Goal: Task Accomplishment & Management: Use online tool/utility

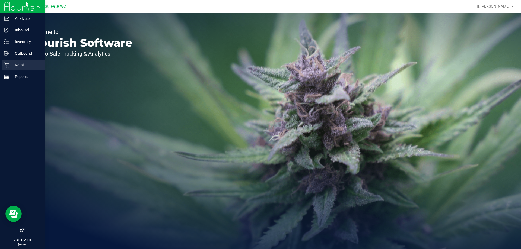
click at [4, 61] on div "Retail" at bounding box center [23, 65] width 43 height 11
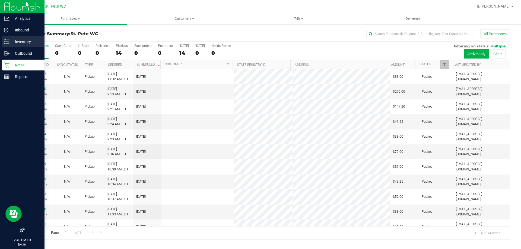
click at [5, 39] on icon at bounding box center [6, 41] width 5 height 5
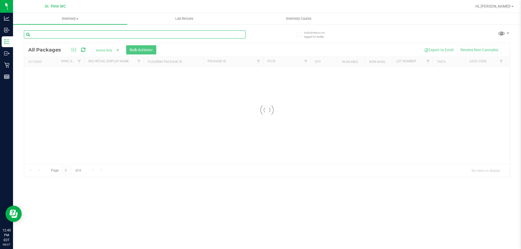
click at [66, 32] on div "Inventory All packages All inventory Waste log Create inventory Lab Results Inv…" at bounding box center [267, 131] width 508 height 236
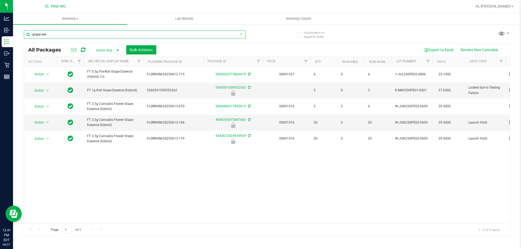
type input "grape ess"
click at [240, 36] on icon at bounding box center [241, 33] width 4 height 7
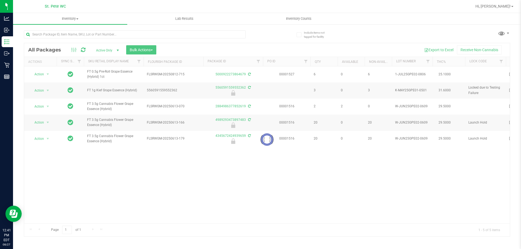
click at [273, 34] on div "Loading... All Packages Active Only Active Only Lab Samples Locked All External…" at bounding box center [267, 131] width 486 height 212
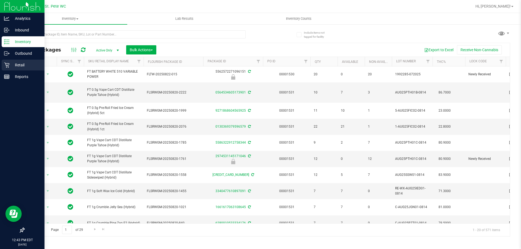
click at [28, 69] on div "Retail" at bounding box center [23, 65] width 43 height 11
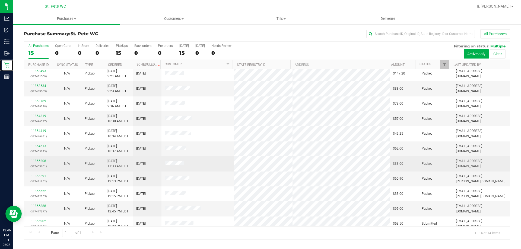
scroll to position [53, 0]
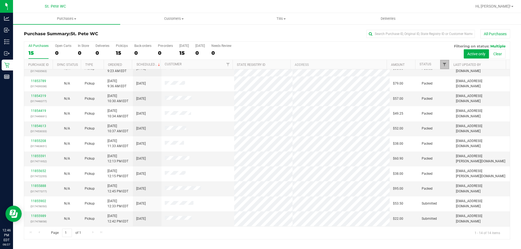
click at [442, 66] on span "Filter" at bounding box center [444, 64] width 4 height 4
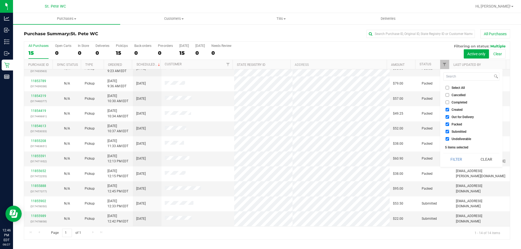
click at [450, 112] on li "Created" at bounding box center [471, 110] width 56 height 6
click at [452, 107] on li "Created" at bounding box center [471, 110] width 56 height 6
click at [447, 110] on input "Created" at bounding box center [447, 110] width 4 height 4
checkbox input "false"
click at [447, 118] on input "Out for Delivery" at bounding box center [447, 117] width 4 height 4
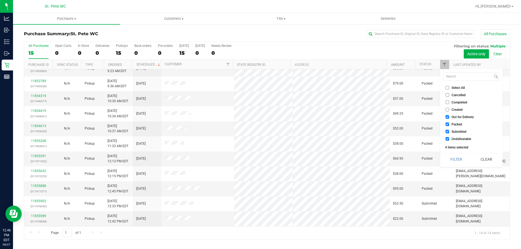
checkbox input "false"
click at [447, 124] on input "Packed" at bounding box center [447, 125] width 4 height 4
checkbox input "false"
click at [447, 140] on input "Undeliverable" at bounding box center [447, 139] width 4 height 4
checkbox input "false"
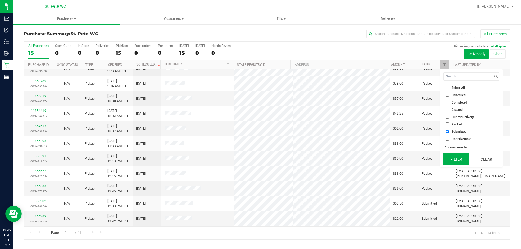
click at [450, 156] on button "Filter" at bounding box center [456, 159] width 26 height 12
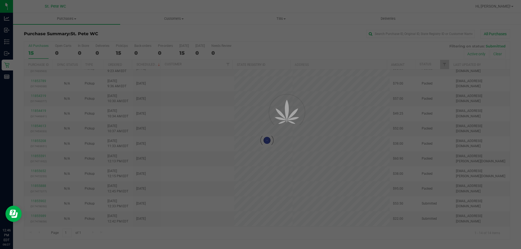
scroll to position [0, 0]
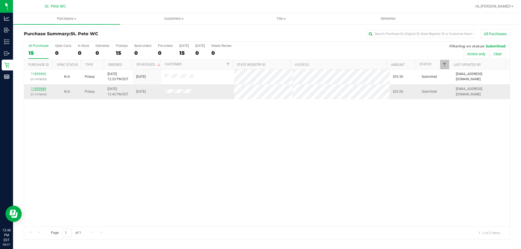
click at [38, 90] on link "11855989" at bounding box center [38, 89] width 15 height 4
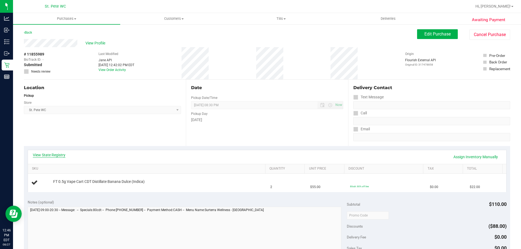
click at [62, 155] on link "View State Registry" at bounding box center [49, 154] width 33 height 5
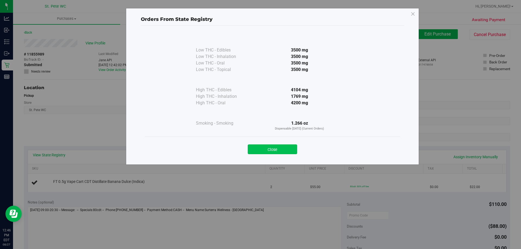
click at [269, 145] on button "Close" at bounding box center [272, 150] width 49 height 10
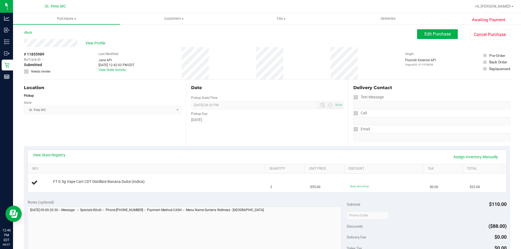
click at [194, 133] on div "Date Pickup Date/Time [DATE] Now [DATE] 08:30 PM Now Pickup Day [DATE]" at bounding box center [267, 113] width 162 height 66
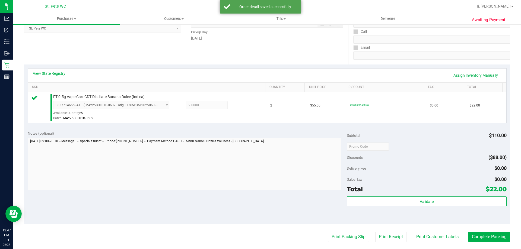
scroll to position [109, 0]
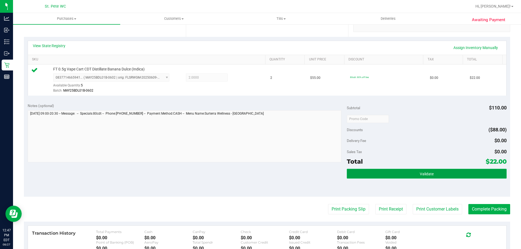
click at [377, 175] on button "Validate" at bounding box center [426, 174] width 159 height 10
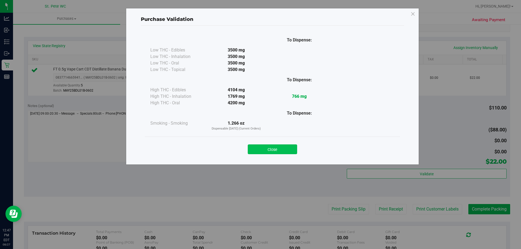
click at [261, 152] on button "Close" at bounding box center [272, 150] width 49 height 10
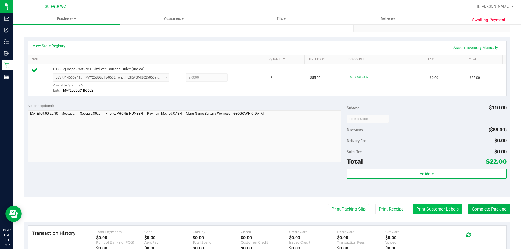
click at [428, 209] on button "Print Customer Labels" at bounding box center [436, 209] width 49 height 10
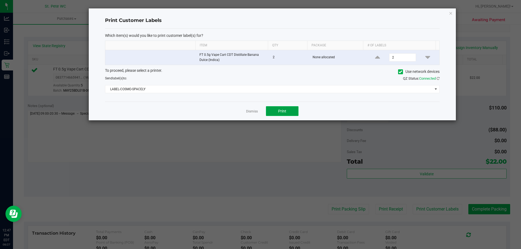
click at [277, 111] on button "Print" at bounding box center [282, 111] width 33 height 10
click at [450, 16] on icon "button" at bounding box center [451, 13] width 4 height 7
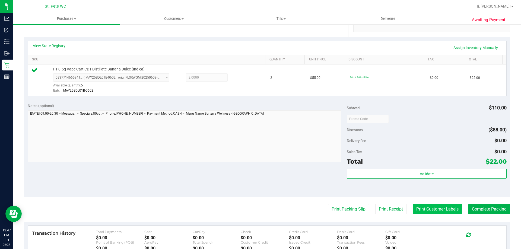
click at [430, 207] on button "Print Customer Labels" at bounding box center [436, 209] width 49 height 10
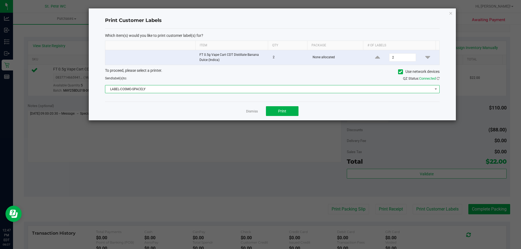
click at [120, 89] on span "LABEL-COSMO-SPACELY" at bounding box center [268, 89] width 327 height 8
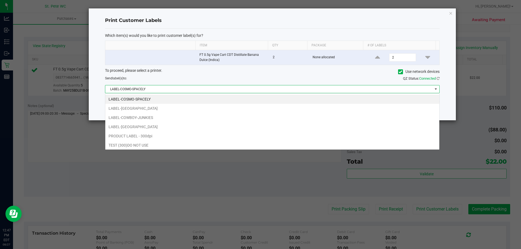
scroll to position [8, 334]
click at [117, 123] on li "LABEL-[GEOGRAPHIC_DATA]" at bounding box center [272, 126] width 334 height 9
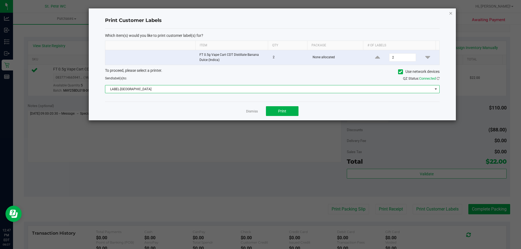
click at [449, 12] on icon "button" at bounding box center [451, 13] width 4 height 7
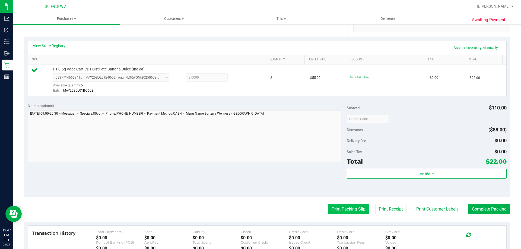
click at [334, 213] on button "Print Packing Slip" at bounding box center [348, 209] width 41 height 10
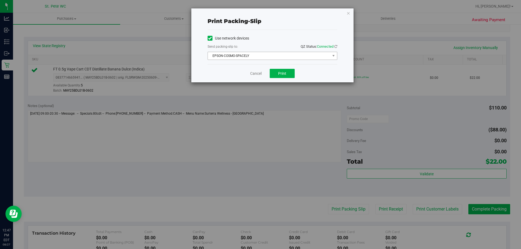
click at [210, 52] on span "EPSON-COSMO-SPACELY" at bounding box center [269, 56] width 122 height 8
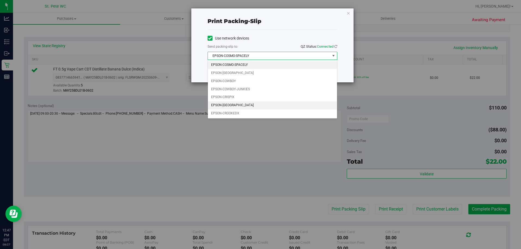
click at [218, 104] on li "EPSON-[GEOGRAPHIC_DATA]" at bounding box center [272, 105] width 129 height 8
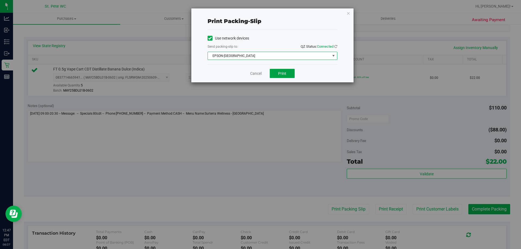
click at [282, 74] on span "Print" at bounding box center [282, 73] width 8 height 4
click at [349, 12] on icon "button" at bounding box center [348, 13] width 4 height 7
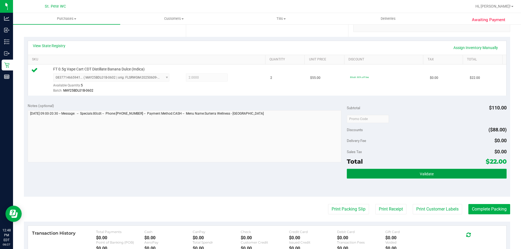
click at [474, 169] on button "Validate" at bounding box center [426, 174] width 159 height 10
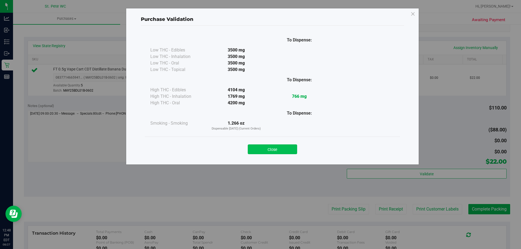
click at [283, 147] on button "Close" at bounding box center [272, 150] width 49 height 10
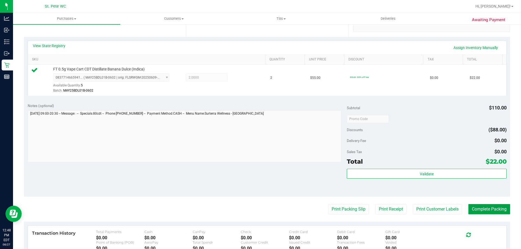
click at [483, 208] on button "Complete Packing" at bounding box center [489, 209] width 42 height 10
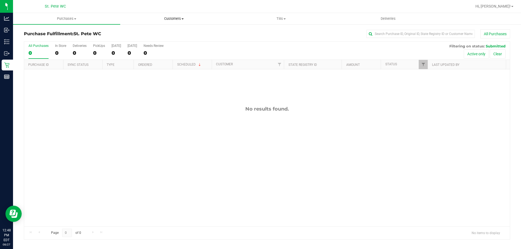
click at [177, 18] on span "Customers" at bounding box center [173, 18] width 107 height 5
click at [158, 33] on span "All customers" at bounding box center [139, 32] width 39 height 5
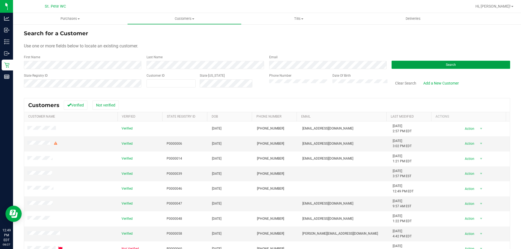
click at [415, 62] on button "Search" at bounding box center [450, 65] width 119 height 8
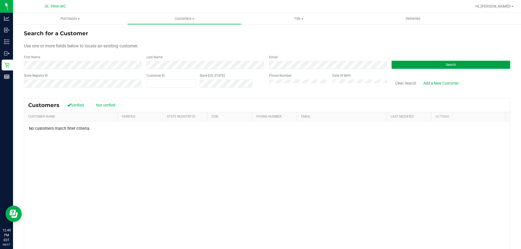
click at [429, 62] on button "Search" at bounding box center [450, 65] width 119 height 8
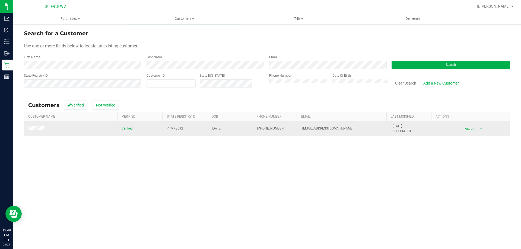
click at [30, 126] on span at bounding box center [37, 128] width 20 height 5
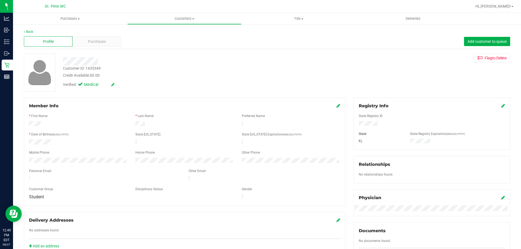
click at [99, 68] on div "Customer ID: 1435349" at bounding box center [82, 69] width 38 height 6
click at [104, 70] on div "Customer ID: 1435349 Credit Available: $0.00" at bounding box center [182, 72] width 247 height 13
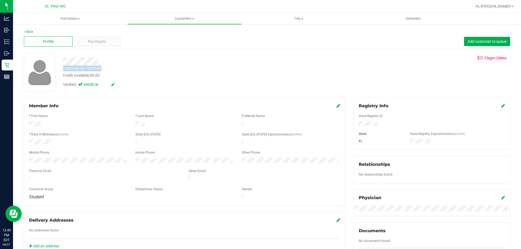
drag, startPoint x: 104, startPoint y: 70, endPoint x: 117, endPoint y: 71, distance: 13.6
click at [106, 70] on div "Customer ID: 1435349 Credit Available: $0.00" at bounding box center [182, 72] width 247 height 13
click at [123, 66] on div "Customer ID: 1435349 Credit Available: $0.00" at bounding box center [182, 72] width 247 height 13
click at [115, 59] on div at bounding box center [182, 61] width 247 height 8
drag, startPoint x: 103, startPoint y: 68, endPoint x: 87, endPoint y: 70, distance: 17.0
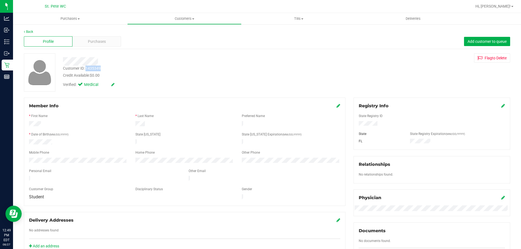
click at [87, 70] on div "Customer ID: 1435349 Credit Available: $0.00" at bounding box center [182, 72] width 247 height 13
copy div "1435349"
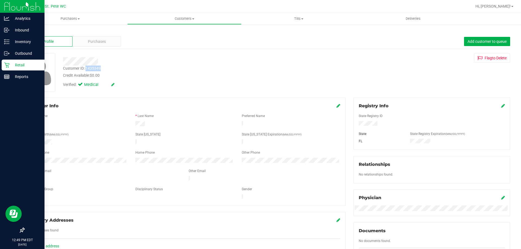
click at [7, 66] on icon at bounding box center [6, 64] width 5 height 5
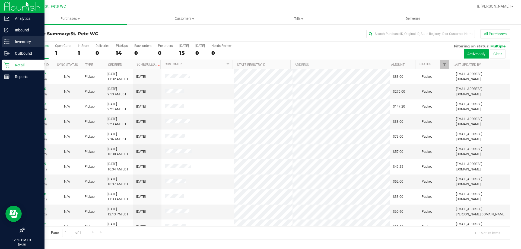
click at [6, 45] on div "Inventory" at bounding box center [23, 41] width 43 height 11
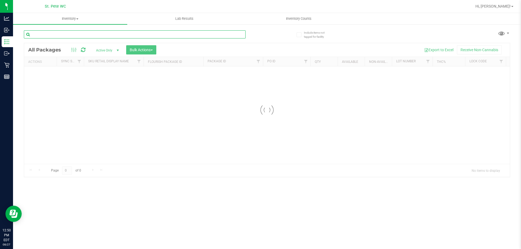
click at [78, 34] on input "text" at bounding box center [135, 34] width 222 height 8
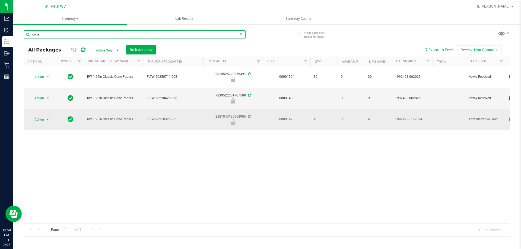
type input "cone"
click at [37, 120] on span "Action" at bounding box center [37, 120] width 15 height 8
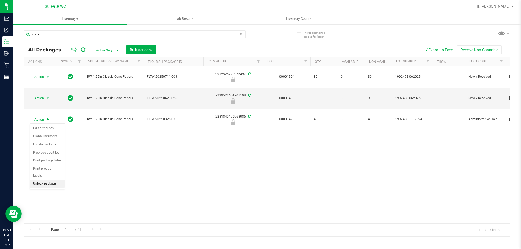
click at [44, 180] on li "Unlock package" at bounding box center [47, 184] width 35 height 8
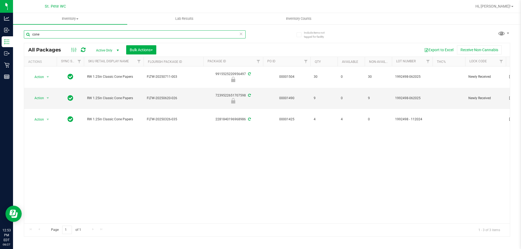
click at [44, 35] on input "cone" at bounding box center [135, 34] width 222 height 8
type input "bic"
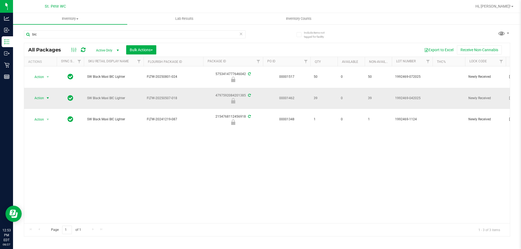
click at [40, 97] on span "Action" at bounding box center [37, 98] width 15 height 8
click at [41, 159] on li "Unlock package" at bounding box center [47, 163] width 35 height 8
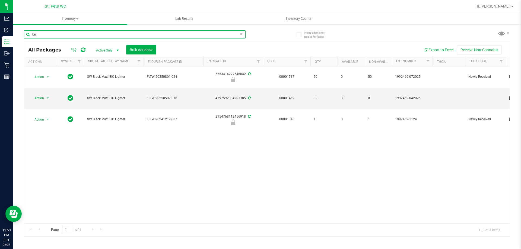
click at [65, 31] on input "bic" at bounding box center [135, 34] width 222 height 8
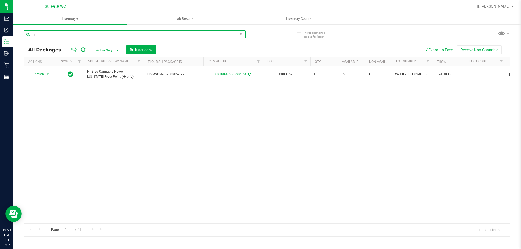
click at [213, 37] on input "ffp" at bounding box center [135, 34] width 222 height 8
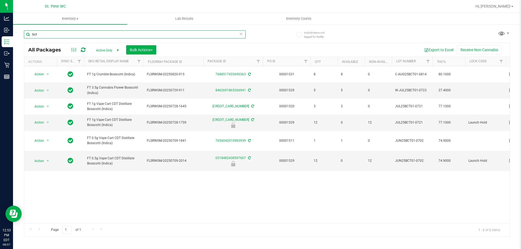
click at [113, 36] on input "bct" at bounding box center [135, 34] width 222 height 8
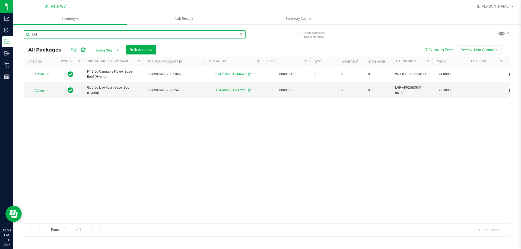
click at [165, 37] on input "bof" at bounding box center [135, 34] width 222 height 8
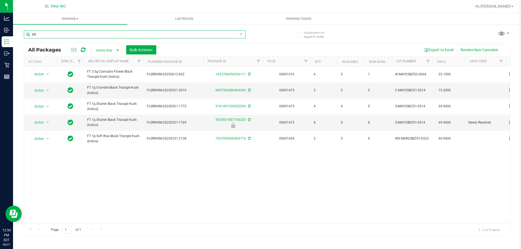
click at [46, 36] on input "blt" at bounding box center [135, 34] width 222 height 8
type input "jcw"
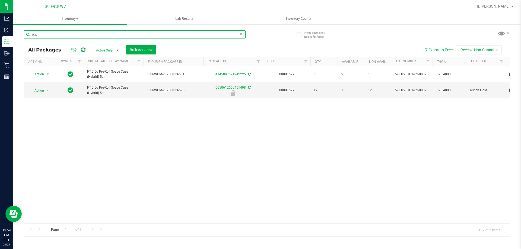
click at [60, 37] on input "jcw" at bounding box center [135, 34] width 222 height 8
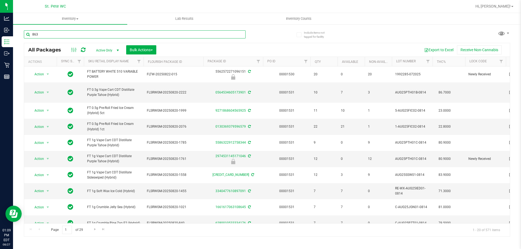
type input "863"
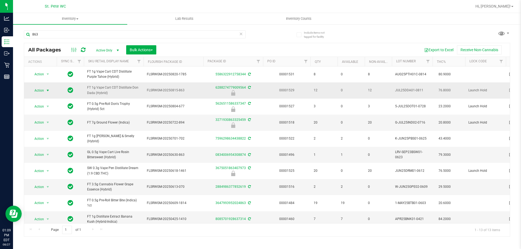
click at [37, 94] on span "Action" at bounding box center [37, 91] width 15 height 8
click at [43, 157] on li "Unlock package" at bounding box center [47, 161] width 35 height 8
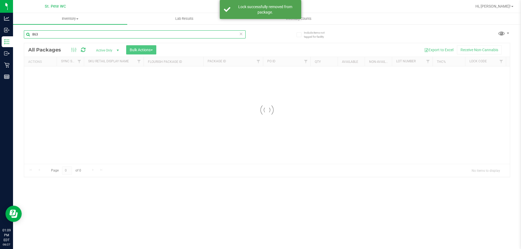
click at [46, 38] on input "863" at bounding box center [135, 34] width 222 height 8
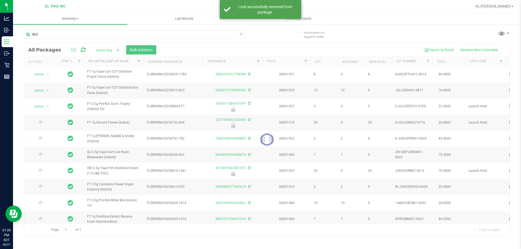
click at [45, 39] on div "863" at bounding box center [135, 36] width 222 height 12
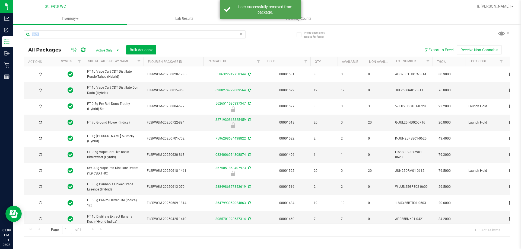
click at [45, 39] on div "863" at bounding box center [135, 36] width 222 height 12
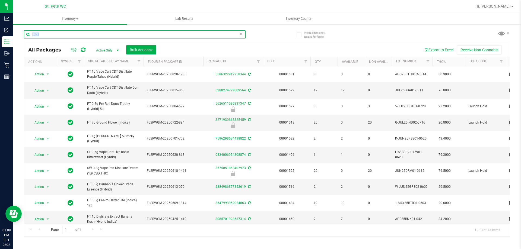
click at [65, 38] on input "863" at bounding box center [135, 34] width 222 height 8
click at [65, 37] on input "863" at bounding box center [135, 34] width 222 height 8
type input "2121"
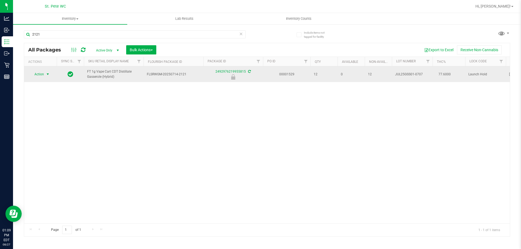
click at [38, 76] on span "Action" at bounding box center [37, 75] width 15 height 8
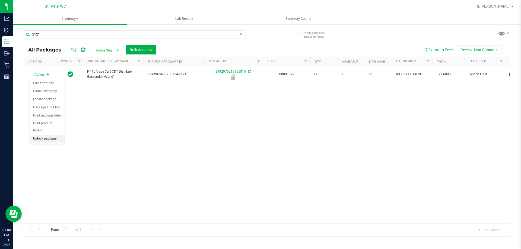
click at [50, 135] on li "Unlock package" at bounding box center [47, 139] width 35 height 8
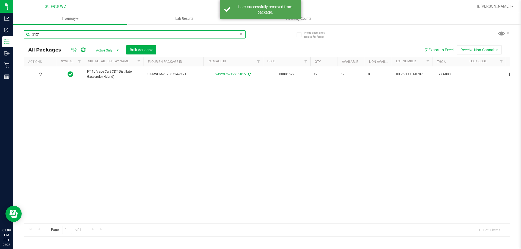
click at [60, 37] on input "2121" at bounding box center [135, 34] width 222 height 8
type input "1761"
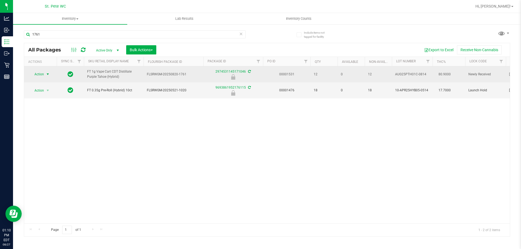
click at [45, 78] on span "select" at bounding box center [47, 75] width 7 height 8
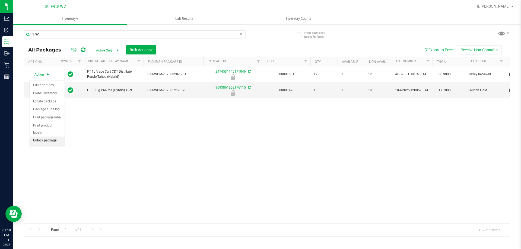
click at [43, 137] on li "Unlock package" at bounding box center [47, 141] width 35 height 8
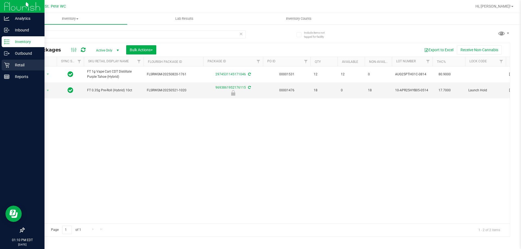
click at [6, 66] on icon at bounding box center [6, 64] width 5 height 5
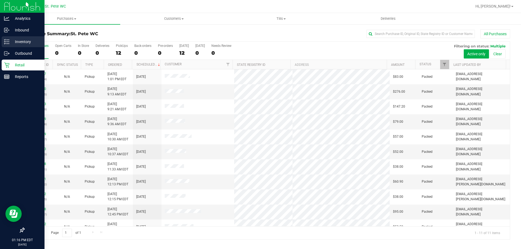
click at [4, 44] on icon at bounding box center [6, 41] width 5 height 5
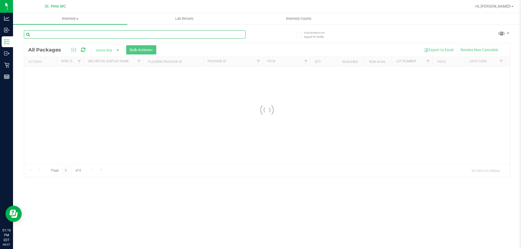
click at [74, 34] on input "text" at bounding box center [135, 34] width 222 height 8
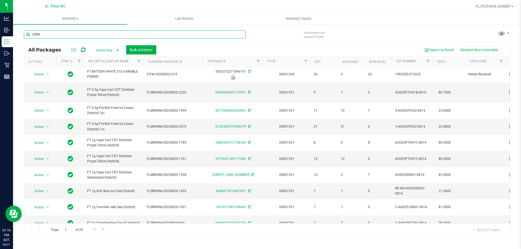
type input "2289"
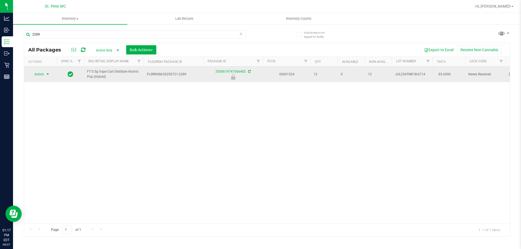
click at [40, 76] on span "Action" at bounding box center [37, 75] width 15 height 8
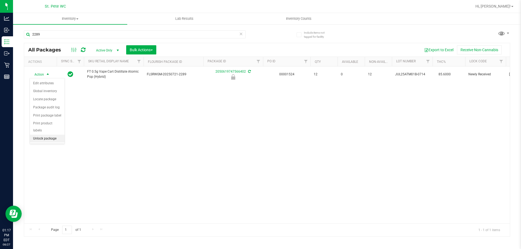
click at [43, 135] on li "Unlock package" at bounding box center [47, 139] width 35 height 8
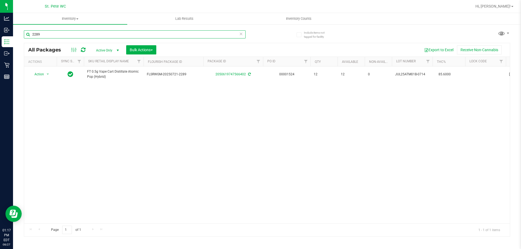
click at [160, 34] on input "2289" at bounding box center [135, 34] width 222 height 8
type input "kmt"
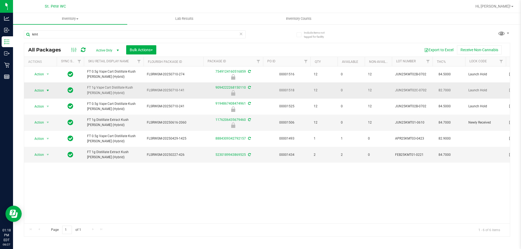
click at [36, 94] on span "Action" at bounding box center [37, 91] width 15 height 8
click at [44, 151] on li "Unlock package" at bounding box center [47, 155] width 35 height 8
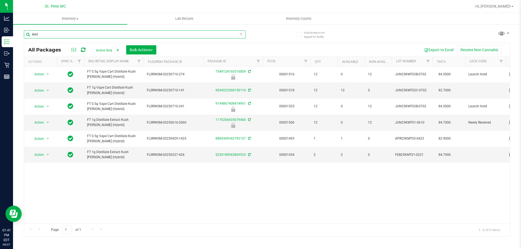
click at [54, 34] on input "kmt" at bounding box center [135, 34] width 222 height 8
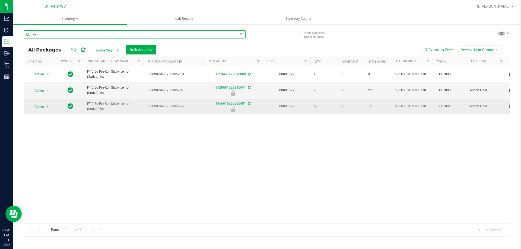
type input "yon"
click at [41, 107] on span "Action" at bounding box center [37, 107] width 15 height 8
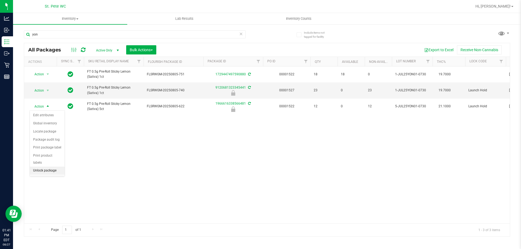
drag, startPoint x: 45, startPoint y: 163, endPoint x: 43, endPoint y: 165, distance: 3.1
click at [44, 167] on li "Unlock package" at bounding box center [47, 171] width 35 height 8
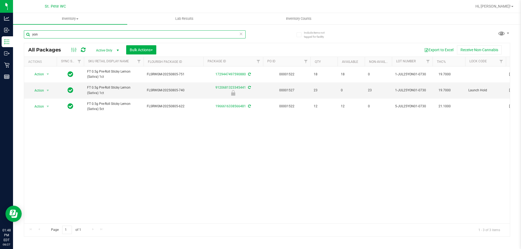
click at [40, 34] on input "yon" at bounding box center [135, 34] width 222 height 8
type input "bdl"
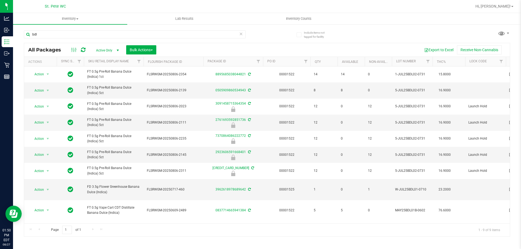
click at [259, 43] on div "All Packages Active Only Active Only Lab Samples Locked All External Internal B…" at bounding box center [267, 140] width 486 height 194
click at [92, 31] on input "bdl" at bounding box center [135, 34] width 222 height 8
